Goal: Task Accomplishment & Management: Use online tool/utility

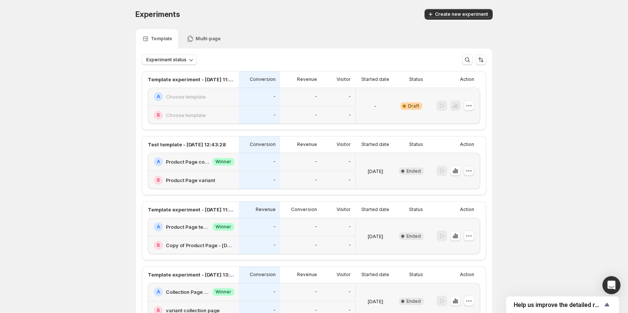
click at [472, 172] on icon "button" at bounding box center [469, 171] width 8 height 8
click at [459, 236] on span "Delete" at bounding box center [456, 238] width 15 height 6
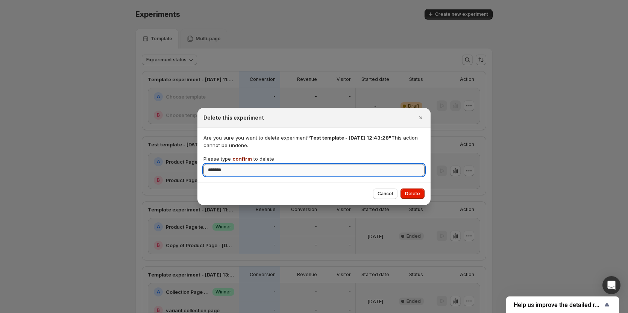
type input "*******"
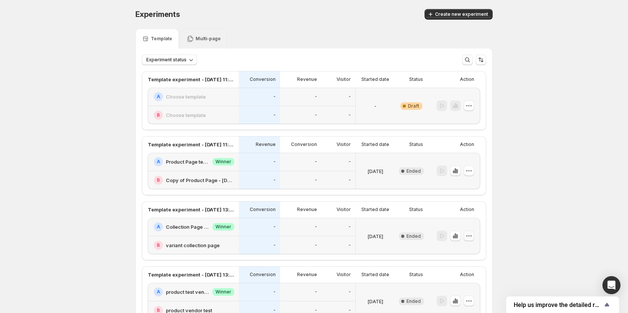
click at [471, 236] on icon "button" at bounding box center [470, 235] width 1 height 1
click at [524, 220] on div "Experiments. This page is ready Experiments Create new experiment Template Mult…" at bounding box center [314, 218] width 628 height 437
click at [472, 172] on icon "button" at bounding box center [469, 171] width 8 height 8
click at [457, 236] on span "Delete" at bounding box center [456, 238] width 15 height 6
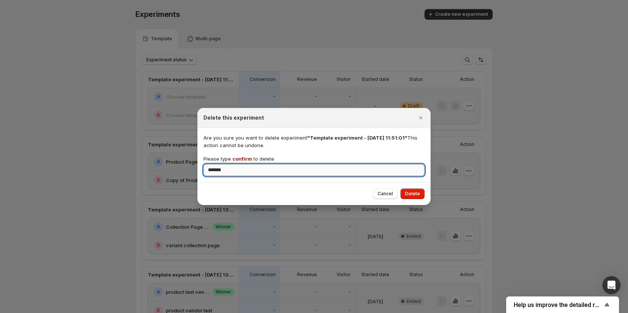
click at [331, 171] on input "*******" at bounding box center [313, 170] width 221 height 12
type input "*******"
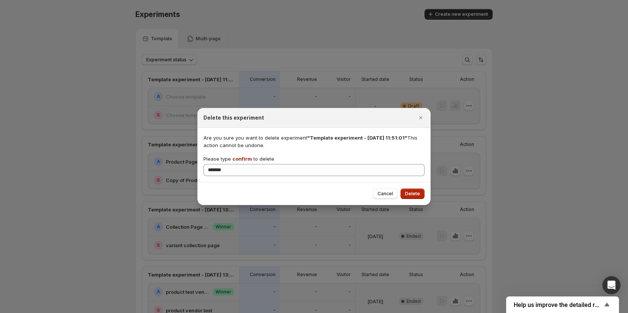
click at [413, 192] on span "Delete" at bounding box center [412, 194] width 15 height 6
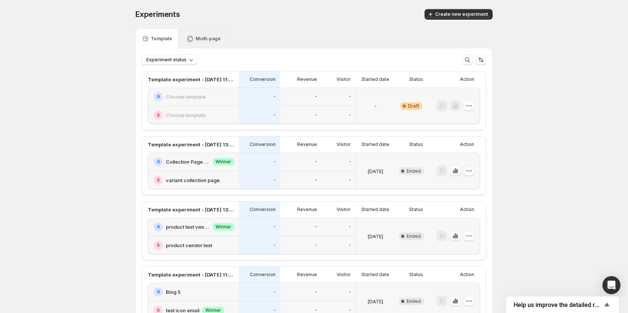
click at [472, 169] on icon "button" at bounding box center [469, 171] width 8 height 8
click at [451, 236] on span "Delete" at bounding box center [456, 238] width 15 height 6
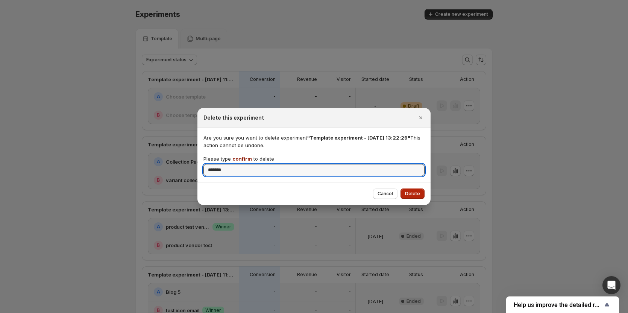
type input "*******"
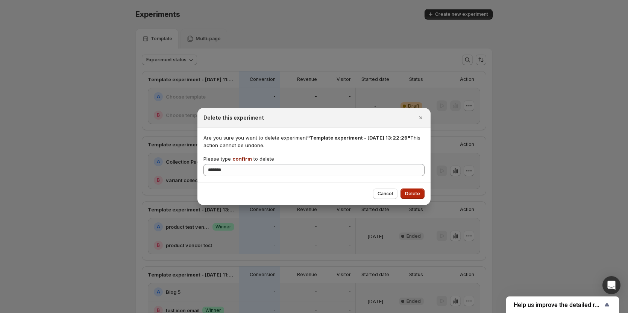
click at [413, 190] on button "Delete" at bounding box center [412, 193] width 24 height 11
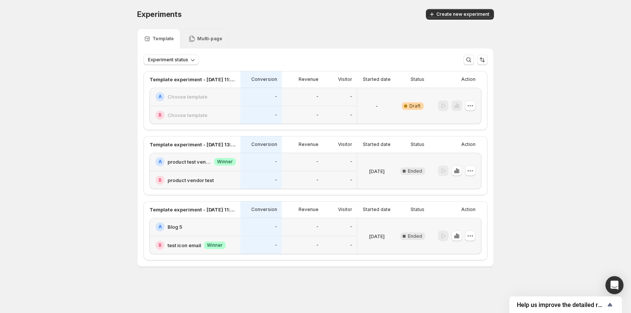
click at [95, 128] on div "Experiments. This page is ready Experiments Create new experiment Template Mult…" at bounding box center [315, 153] width 631 height 307
click at [469, 167] on icon "button" at bounding box center [471, 171] width 8 height 8
click at [451, 238] on span "Delete" at bounding box center [456, 238] width 15 height 6
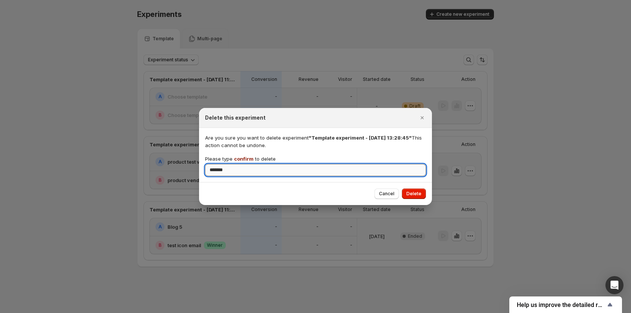
click at [327, 175] on input "*******" at bounding box center [315, 170] width 221 height 12
type input "*******"
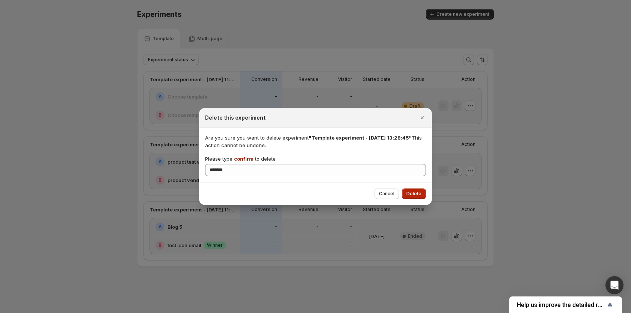
click at [419, 191] on button "Delete" at bounding box center [414, 193] width 24 height 11
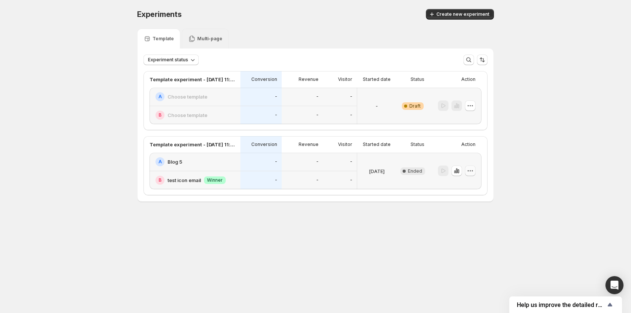
click at [474, 169] on icon "button" at bounding box center [471, 171] width 8 height 8
click at [457, 241] on button "Delete" at bounding box center [471, 237] width 69 height 12
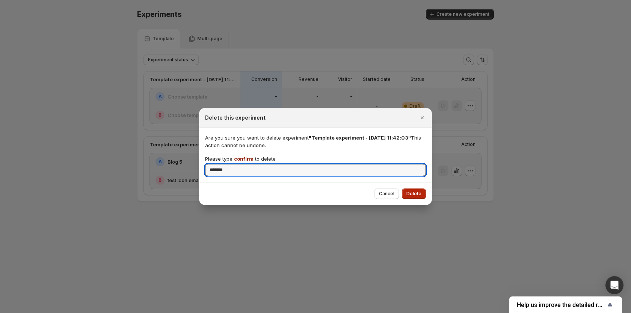
type input "*******"
click at [411, 191] on span "Delete" at bounding box center [414, 194] width 15 height 6
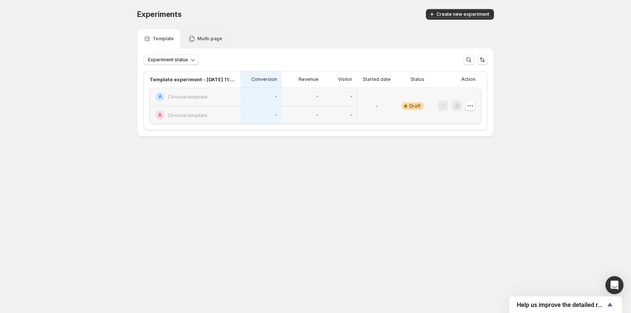
click at [204, 42] on div "Multi-page" at bounding box center [205, 39] width 47 height 20
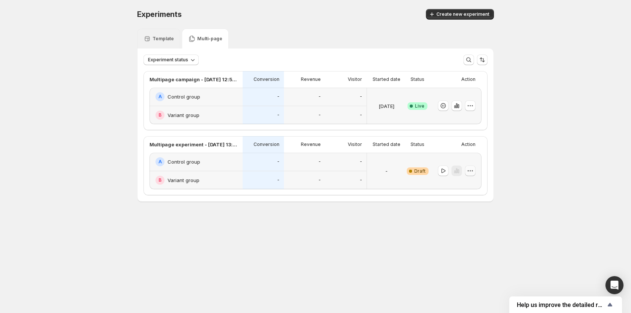
click at [471, 171] on icon "button" at bounding box center [471, 171] width 8 height 8
click at [460, 226] on span "Delete" at bounding box center [464, 225] width 15 height 6
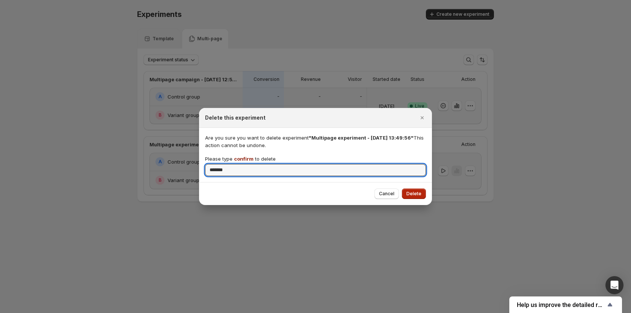
type input "*******"
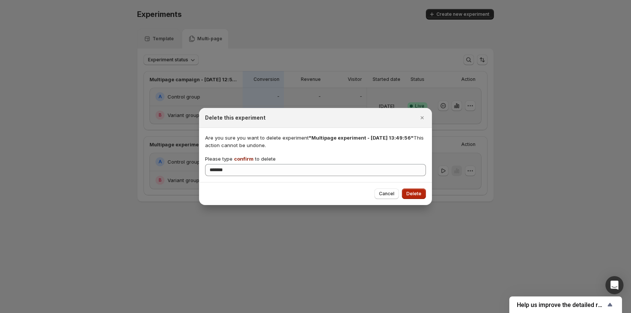
click at [416, 194] on span "Delete" at bounding box center [414, 194] width 15 height 6
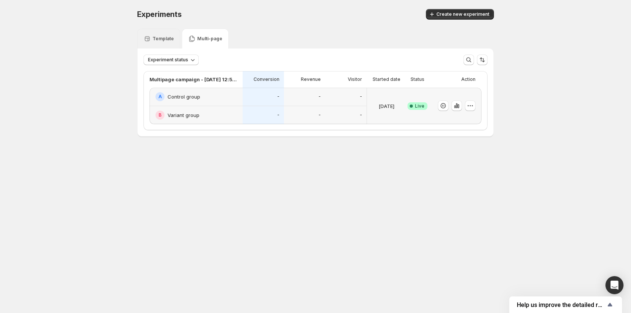
click at [272, 228] on body "Experiments. This page is ready Experiments Create new experiment Template Mult…" at bounding box center [315, 156] width 631 height 313
click at [161, 38] on p "Template" at bounding box center [163, 39] width 21 height 6
click at [350, 178] on body "Experiments. This page is ready Experiments Create new experiment Template Mult…" at bounding box center [315, 156] width 631 height 313
click at [476, 105] on div at bounding box center [455, 106] width 53 height 36
click at [469, 106] on icon "button" at bounding box center [468, 105] width 1 height 1
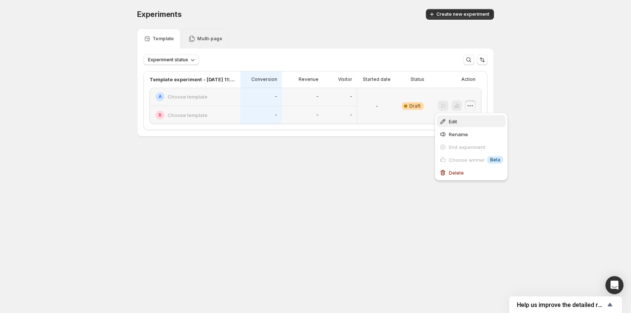
click at [463, 124] on span "Edit" at bounding box center [476, 122] width 54 height 8
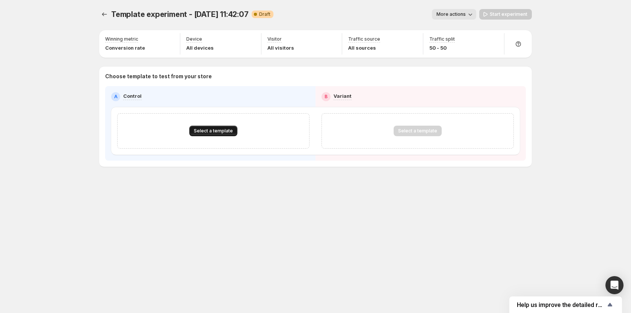
click at [218, 127] on button "Select a template" at bounding box center [213, 131] width 48 height 11
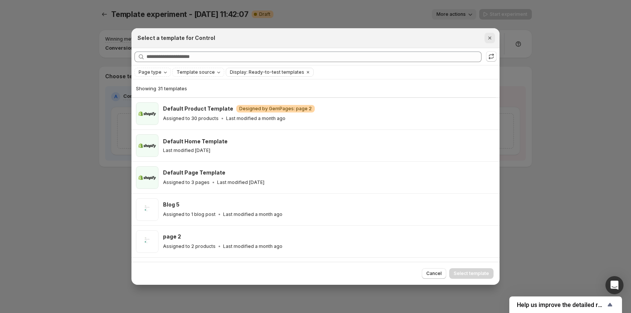
click at [490, 39] on icon "Close" at bounding box center [490, 38] width 8 height 8
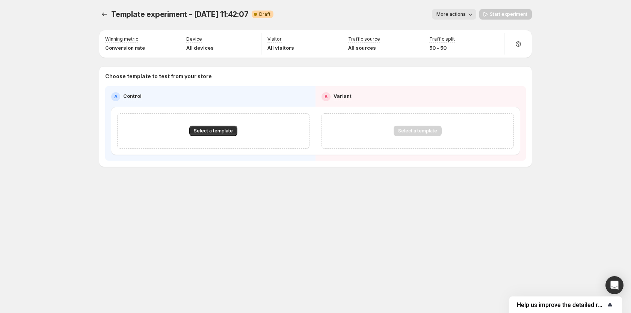
click at [608, 305] on icon "Show survey - Help us improve the detailed report for A/B campaigns" at bounding box center [610, 304] width 5 height 3
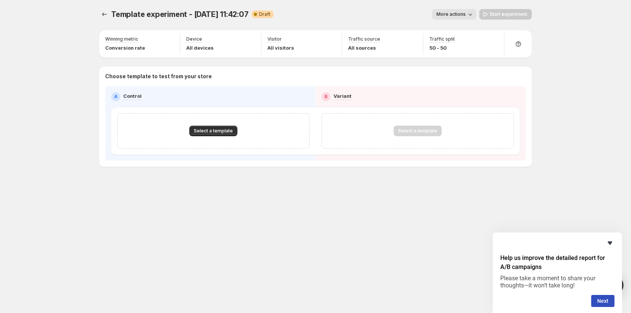
click at [609, 244] on icon "Hide survey" at bounding box center [610, 242] width 9 height 9
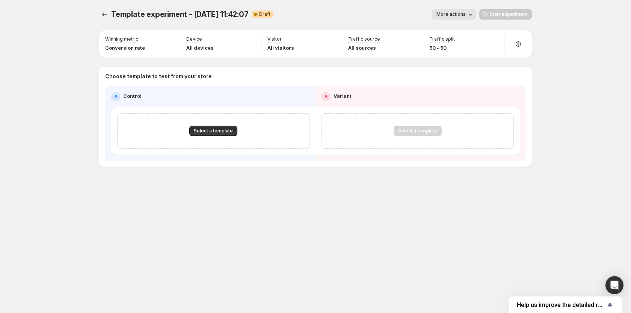
click at [461, 220] on div "Template experiment - [DATE] 11:42:07. This page is ready Template experiment -…" at bounding box center [315, 156] width 451 height 313
click at [206, 128] on button "Select a template" at bounding box center [213, 131] width 48 height 11
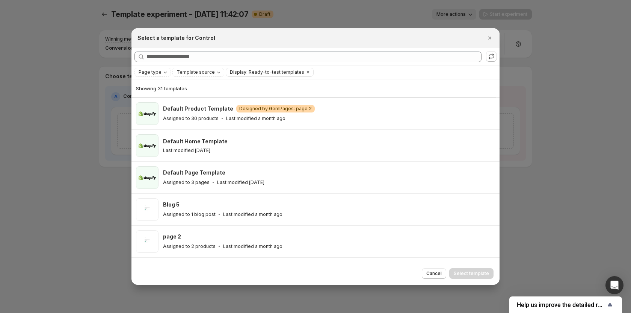
click at [307, 72] on icon "Clear" at bounding box center [308, 72] width 2 height 2
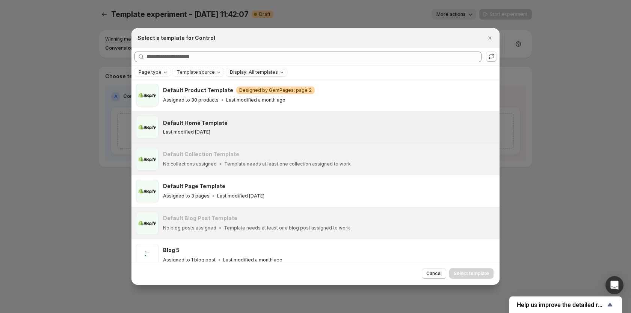
drag, startPoint x: 489, startPoint y: 35, endPoint x: 388, endPoint y: 127, distance: 137.3
click at [489, 35] on icon "Close" at bounding box center [490, 38] width 8 height 8
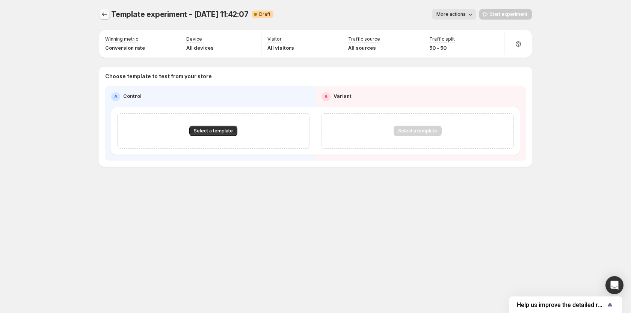
click at [103, 15] on icon "Experiments" at bounding box center [104, 14] width 5 height 4
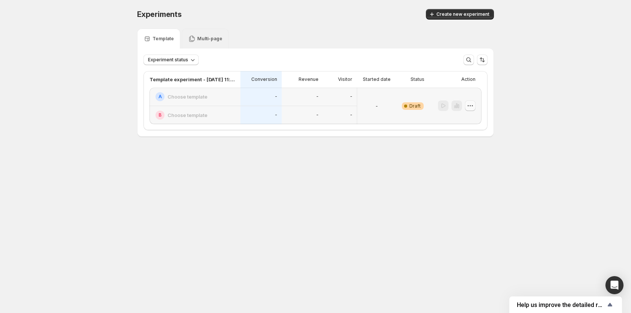
click at [469, 106] on icon "button" at bounding box center [468, 105] width 1 height 1
click at [461, 116] on button "Edit" at bounding box center [471, 121] width 69 height 12
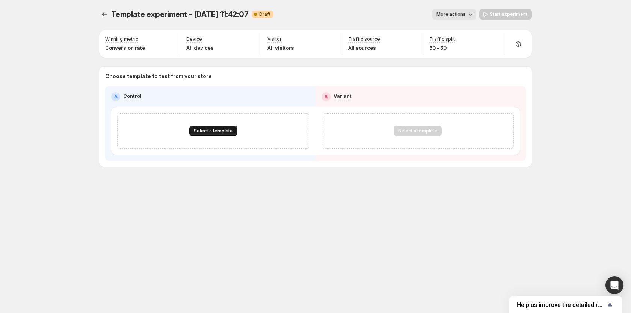
click at [195, 126] on div "Select a template" at bounding box center [213, 130] width 192 height 35
click at [197, 127] on button "Select a template" at bounding box center [213, 131] width 48 height 11
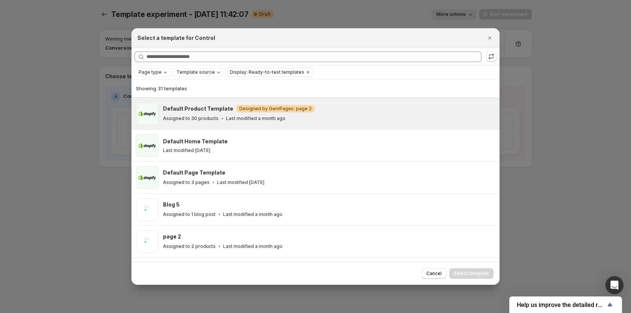
click at [210, 118] on p "Assigned to 30 products" at bounding box center [191, 118] width 56 height 6
click at [480, 273] on span "Select template" at bounding box center [471, 273] width 35 height 6
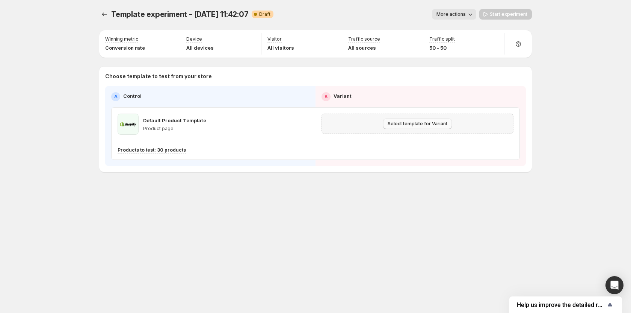
click at [419, 128] on button "Select template for Variant" at bounding box center [417, 123] width 69 height 11
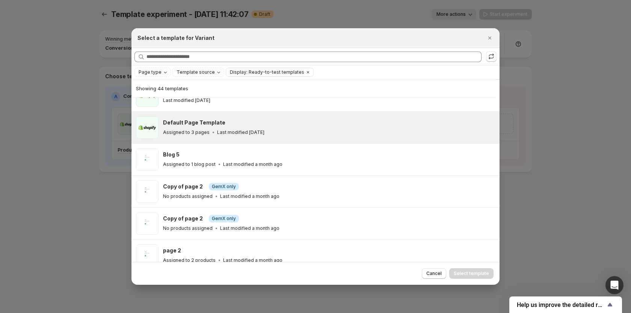
scroll to position [56, 0]
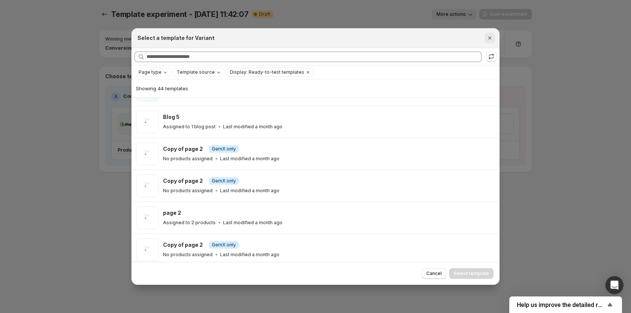
click at [493, 38] on icon "Close" at bounding box center [490, 38] width 8 height 8
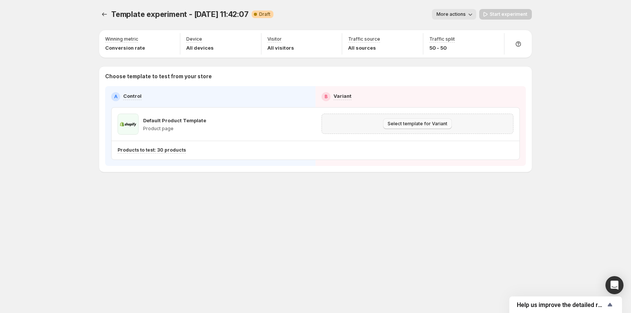
click at [429, 121] on span "Select template for Variant" at bounding box center [418, 124] width 60 height 6
